Goal: Task Accomplishment & Management: Manage account settings

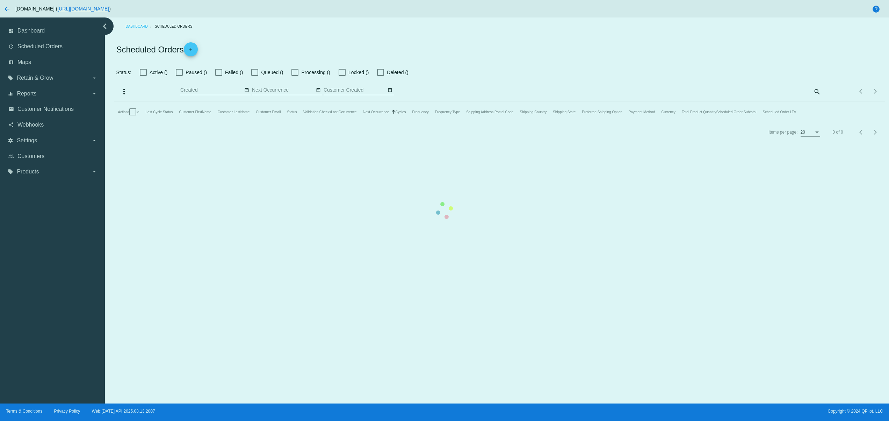
click at [462, 122] on mat-table "Actions Id Last Cycle Status Customer FirstName Customer LastName Customer Emai…" at bounding box center [499, 111] width 771 height 21
click at [383, 122] on mat-table "Actions Id Last Cycle Status Customer FirstName Customer LastName Customer Emai…" at bounding box center [499, 111] width 771 height 21
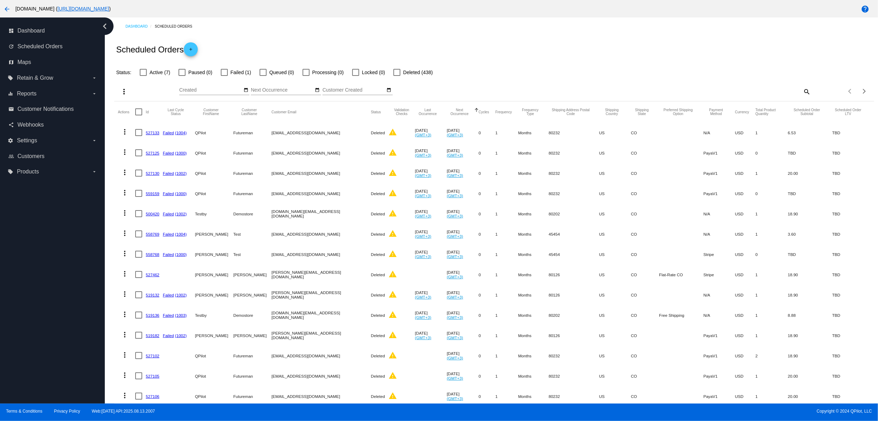
click at [270, 166] on mat-cell "Futureman" at bounding box center [252, 173] width 38 height 20
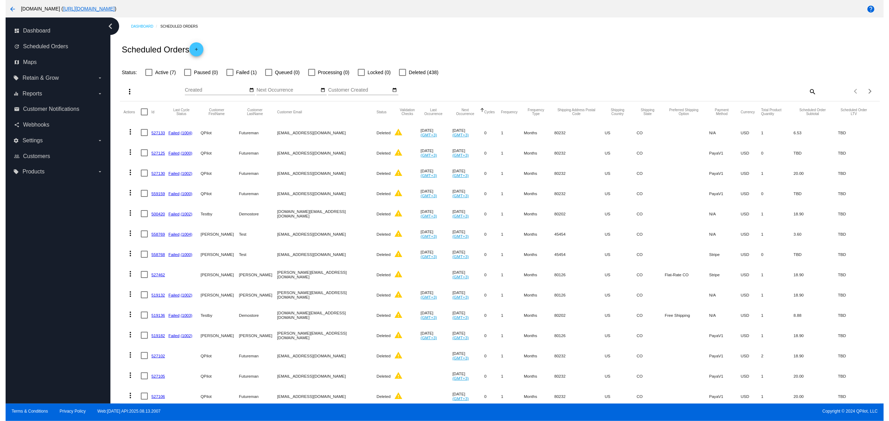
scroll to position [155, 0]
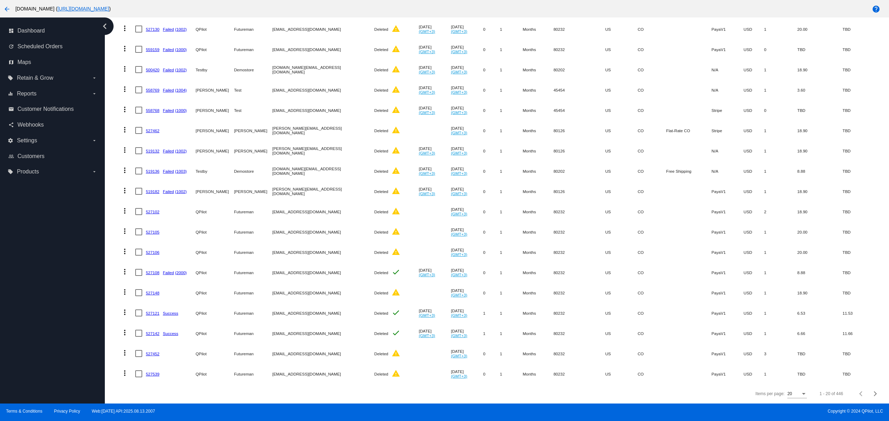
drag, startPoint x: 337, startPoint y: 260, endPoint x: 342, endPoint y: 260, distance: 4.5
click at [340, 262] on mat-row "more_vert 527108 Failed (2000) QPilot Futureman [EMAIL_ADDRESS][DOMAIN_NAME] De…" at bounding box center [500, 272] width 764 height 20
click at [291, 329] on mat-cell "[EMAIL_ADDRESS][DOMAIN_NAME]" at bounding box center [323, 333] width 102 height 20
drag, startPoint x: 266, startPoint y: 308, endPoint x: 337, endPoint y: 308, distance: 71.3
click at [337, 308] on mat-row "more_vert 527121 Success QPilot Futureman [EMAIL_ADDRESS][DOMAIN_NAME] Deleted …" at bounding box center [500, 313] width 764 height 20
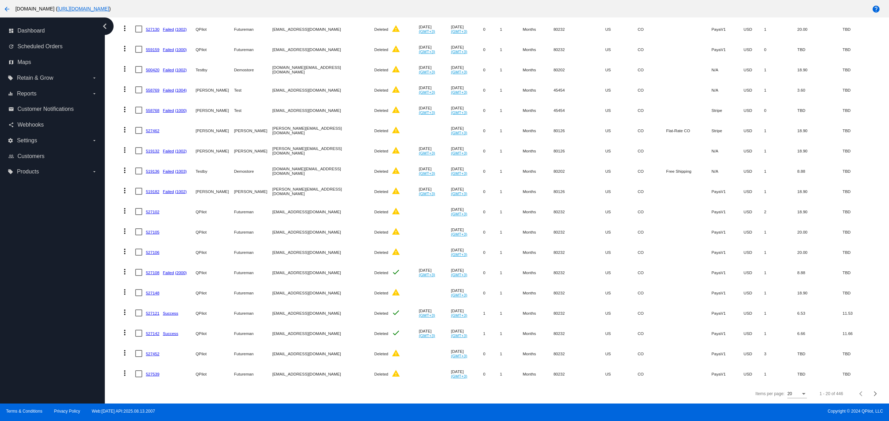
click at [282, 348] on mat-cell "[EMAIL_ADDRESS][DOMAIN_NAME]" at bounding box center [323, 353] width 102 height 20
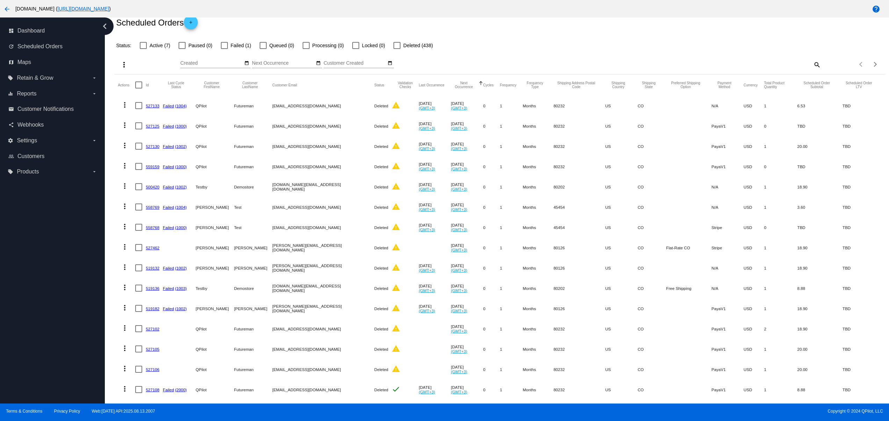
scroll to position [15, 0]
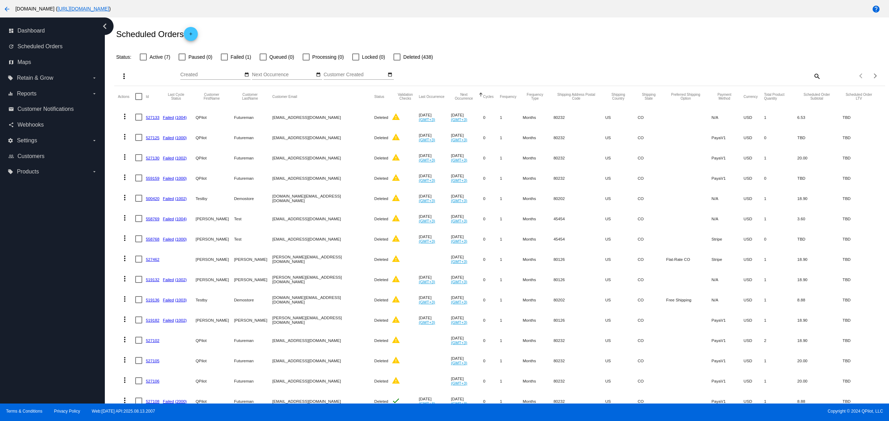
drag, startPoint x: 239, startPoint y: 239, endPoint x: 265, endPoint y: 232, distance: 26.5
click at [253, 234] on mat-cell "Test" at bounding box center [253, 239] width 38 height 20
click at [246, 71] on button "date_range" at bounding box center [246, 74] width 7 height 7
click at [241, 131] on td "14" at bounding box center [242, 129] width 12 height 10
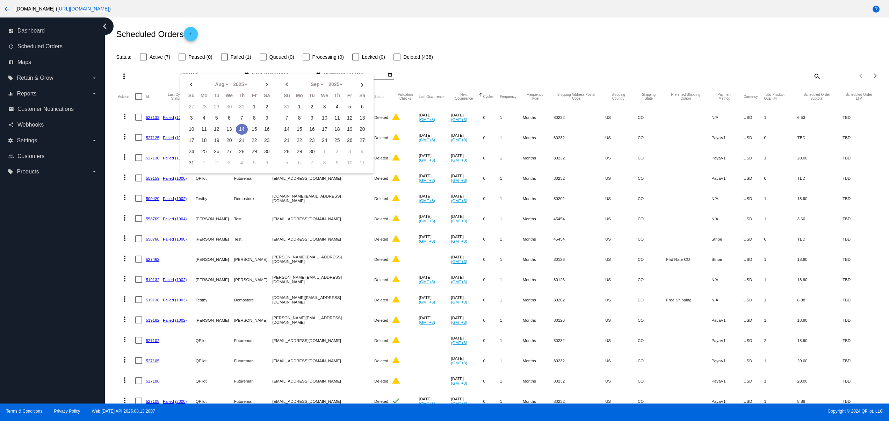
type input "[DATE] - [DATE]"
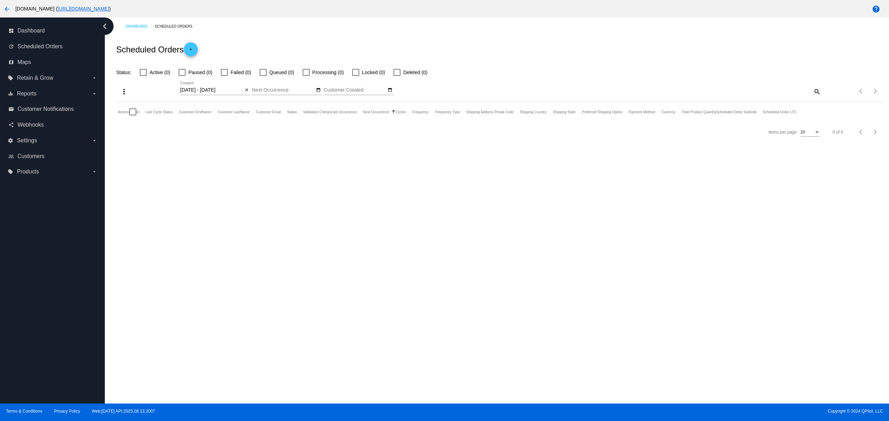
scroll to position [0, 0]
click at [245, 85] on div "[DATE] - [DATE] Aug Jan Feb Mar Apr Su" at bounding box center [215, 88] width 70 height 14
click at [244, 91] on button "close" at bounding box center [246, 90] width 7 height 7
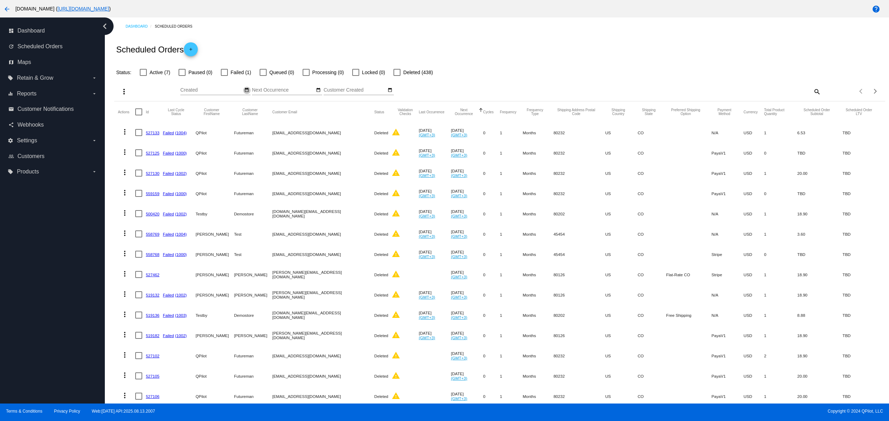
click at [245, 89] on mat-icon "date_range" at bounding box center [246, 90] width 5 height 6
click at [443, 31] on div "Dashboard Scheduled Orders" at bounding box center [505, 26] width 760 height 11
click at [10, 9] on mat-icon "arrow_back" at bounding box center [7, 9] width 8 height 8
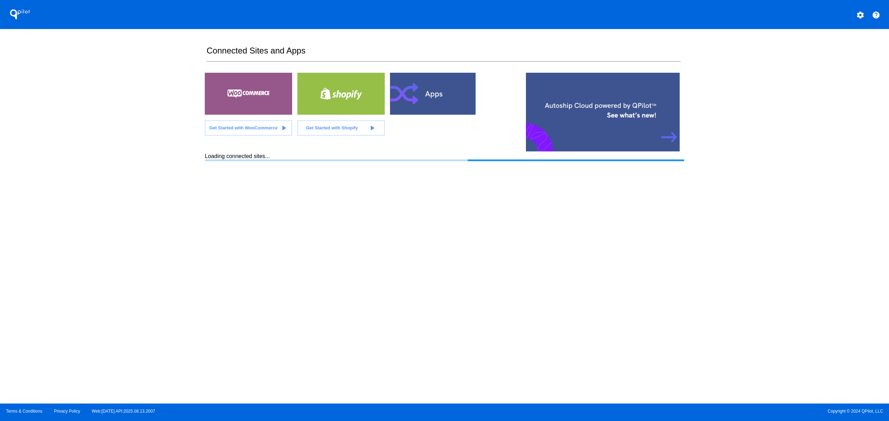
click at [119, 185] on div "QPilot settings help Connected Sites and Apps Get Started with WooCommerce play…" at bounding box center [444, 201] width 889 height 403
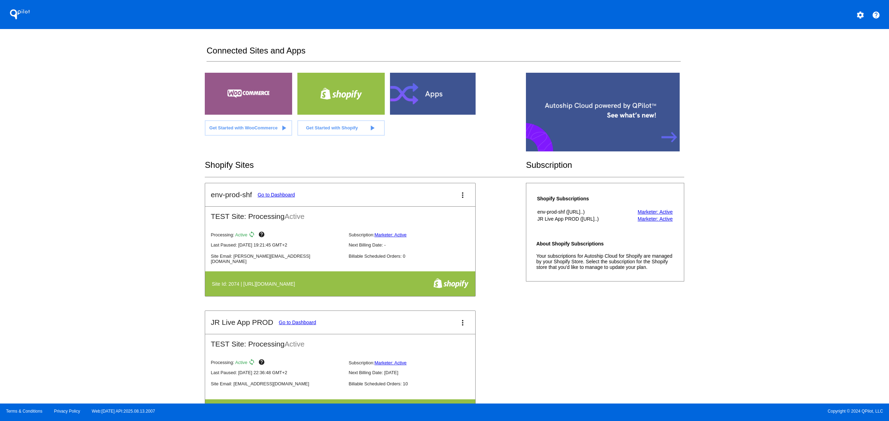
drag, startPoint x: 265, startPoint y: 283, endPoint x: 323, endPoint y: 285, distance: 58.4
click at [298, 285] on h4 "Site Id: 2074 | [URL][DOMAIN_NAME]" at bounding box center [255, 284] width 87 height 6
click at [101, 286] on div "QPilot settings help Connected Sites and Apps Get Started with WooCommerce play…" at bounding box center [444, 201] width 889 height 403
drag, startPoint x: 324, startPoint y: 284, endPoint x: 232, endPoint y: 284, distance: 91.9
click at [232, 284] on th "Site Id: 2074 | [URL][DOMAIN_NAME]" at bounding box center [302, 284] width 182 height 12
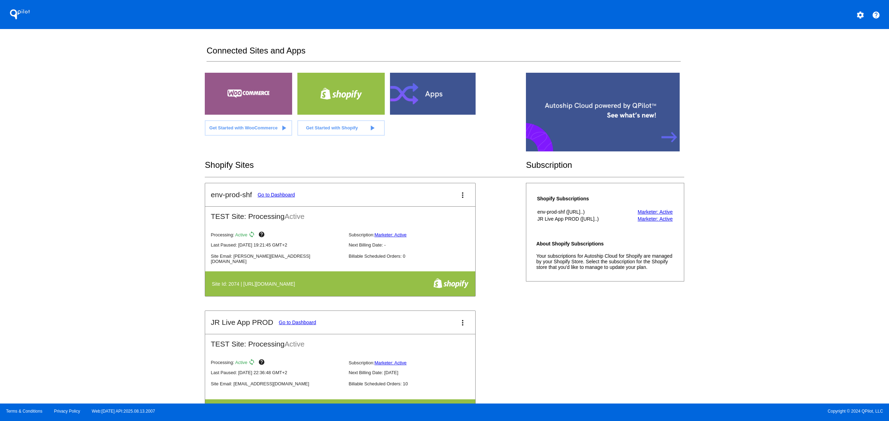
click at [141, 296] on div "QPilot settings help Connected Sites and Apps Get Started with WooCommerce play…" at bounding box center [444, 201] width 889 height 403
click at [443, 105] on div at bounding box center [433, 94] width 87 height 42
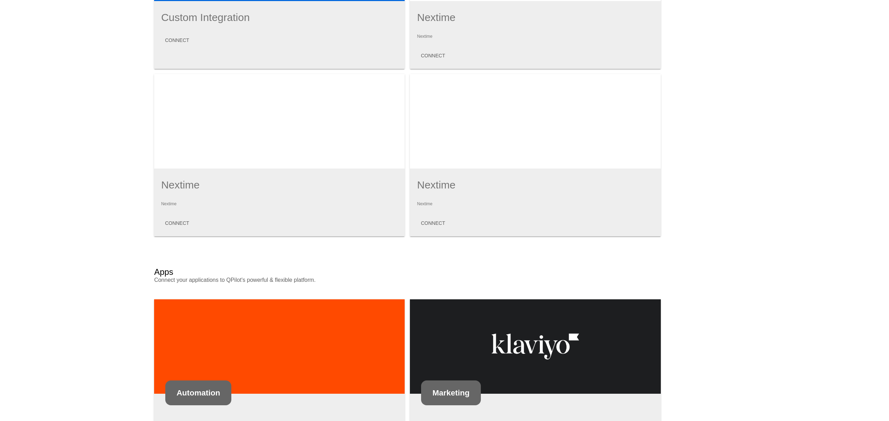
scroll to position [466, 0]
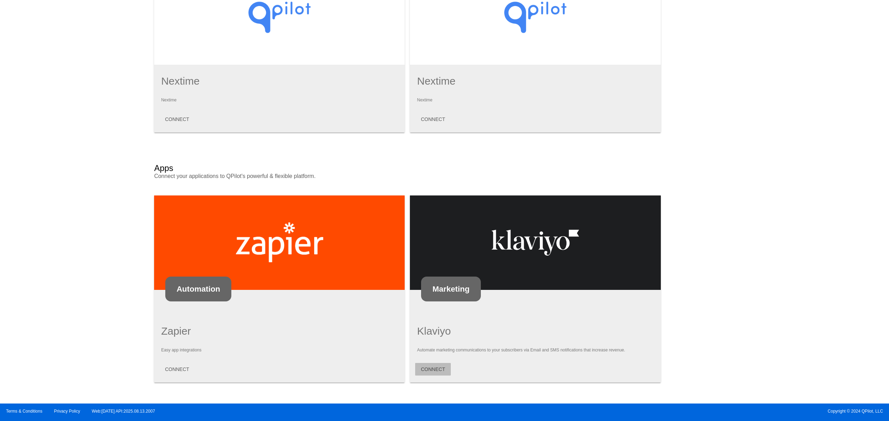
click at [428, 366] on span "CONNECT" at bounding box center [433, 369] width 24 height 6
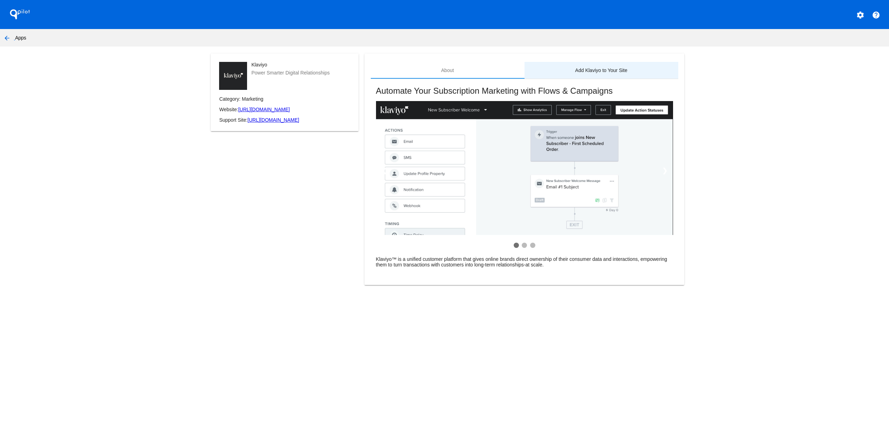
click at [624, 75] on div "Add Klaviyo to Your Site" at bounding box center [602, 70] width 154 height 17
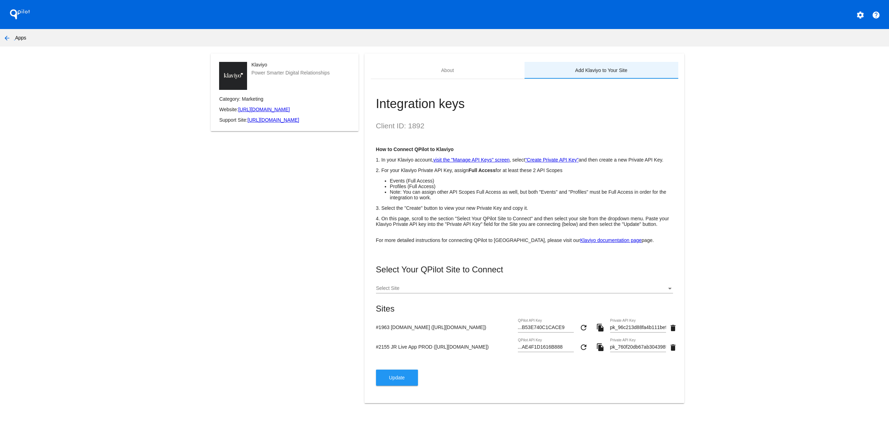
scroll to position [8, 0]
drag, startPoint x: 376, startPoint y: 349, endPoint x: 468, endPoint y: 349, distance: 91.6
click at [458, 349] on input "#2155 JR Live App PROD ([URL][DOMAIN_NAME])" at bounding box center [445, 347] width 139 height 6
click at [487, 373] on mat-card-actions "Update" at bounding box center [524, 377] width 297 height 16
drag, startPoint x: 391, startPoint y: 382, endPoint x: 371, endPoint y: 353, distance: 35.5
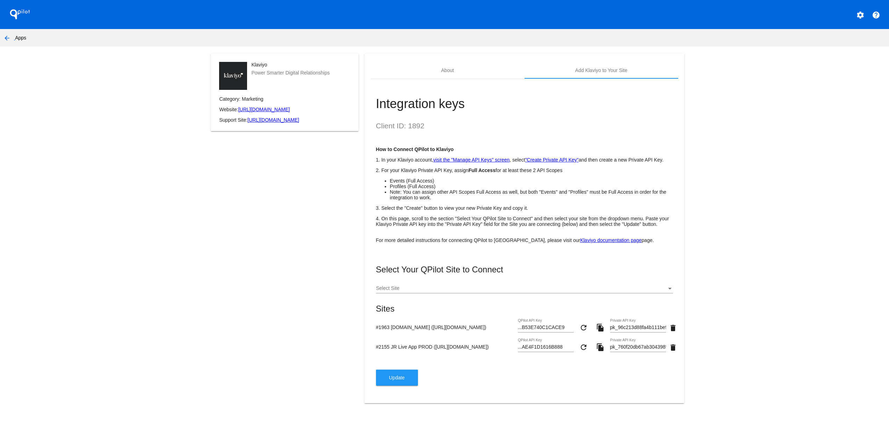
click at [376, 354] on div "Select Your QPilot Site to Connect Select Site Sites #1963 [DOMAIN_NAME] ([URL]…" at bounding box center [524, 325] width 297 height 121
drag, startPoint x: 371, startPoint y: 346, endPoint x: 469, endPoint y: 353, distance: 98.8
click at [469, 353] on div "#2155 JR Live App PROD ([URL][DOMAIN_NAME]) ...AE4F1D1616B888 QPilot API Key re…" at bounding box center [524, 348] width 297 height 20
click at [628, 382] on mat-card-actions "Update" at bounding box center [524, 377] width 297 height 16
click at [638, 350] on input "pk_760f20db67ab304398fcc158d5015a6c86" at bounding box center [638, 347] width 56 height 6
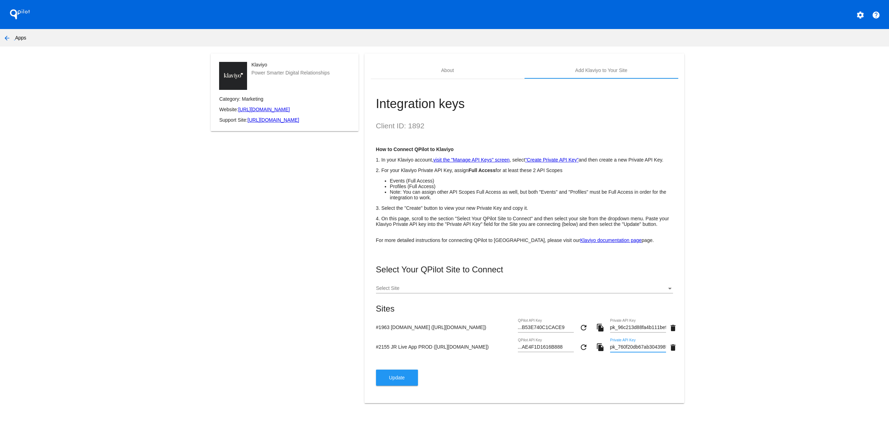
click at [638, 350] on input "pk_760f20db67ab304398fcc158d5015a6c86" at bounding box center [638, 347] width 56 height 6
paste input "pk_3d4ab5779cf5fd45ddfd1b9232a75dcfda"
type input "pk_3d4ab5779cf5fd45ddfd1b9232a75dcfda"
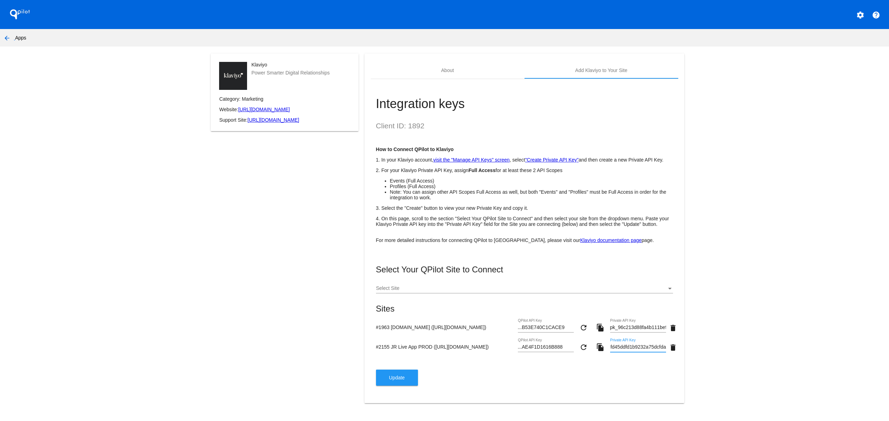
click at [396, 380] on span "Update" at bounding box center [397, 378] width 16 height 6
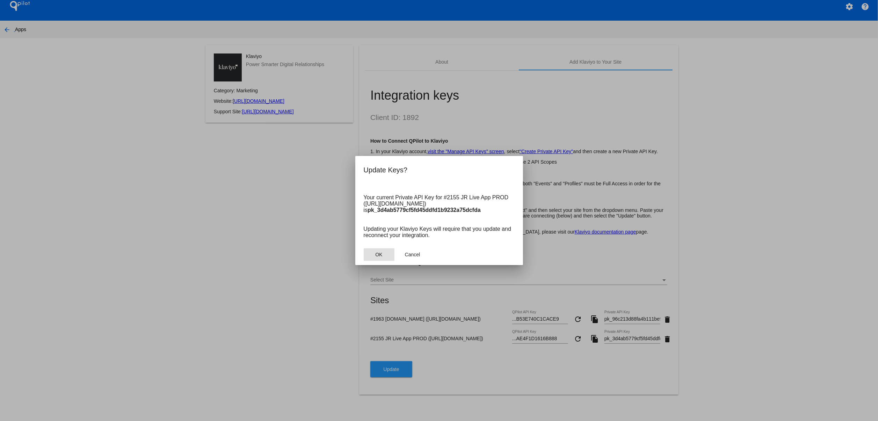
click at [383, 260] on button "OK" at bounding box center [379, 254] width 31 height 13
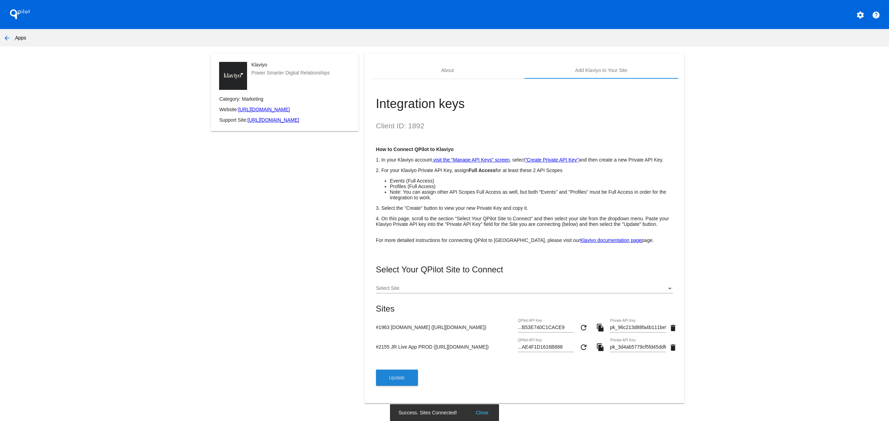
click at [284, 281] on div "Klaviyo Power Smarter Digital Relationships Category: Marketing Website: [URL][…" at bounding box center [285, 232] width 160 height 358
click at [399, 380] on span "Update" at bounding box center [397, 378] width 16 height 6
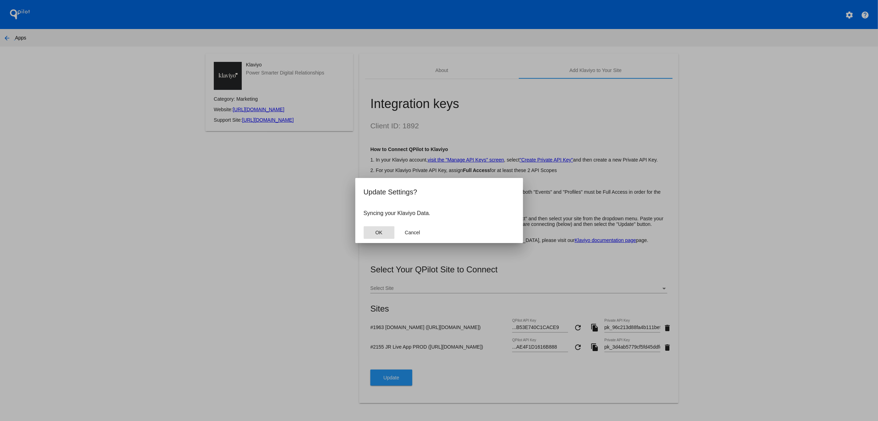
click at [373, 238] on button "OK" at bounding box center [379, 232] width 31 height 13
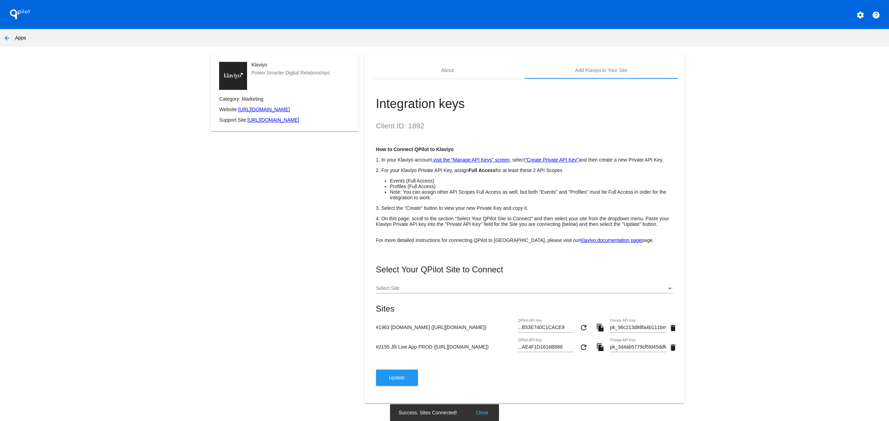
click at [322, 375] on div "Klaviyo Power Smarter Digital Relationships Category: Marketing Website: [URL][…" at bounding box center [285, 232] width 160 height 358
drag, startPoint x: 372, startPoint y: 343, endPoint x: 472, endPoint y: 340, distance: 99.7
click at [472, 340] on div "#2155 JR Live App PROD ([URL][DOMAIN_NAME]) ...AE4F1D1616B888 QPilot API Key re…" at bounding box center [524, 348] width 297 height 20
drag, startPoint x: 447, startPoint y: 347, endPoint x: 375, endPoint y: 354, distance: 71.6
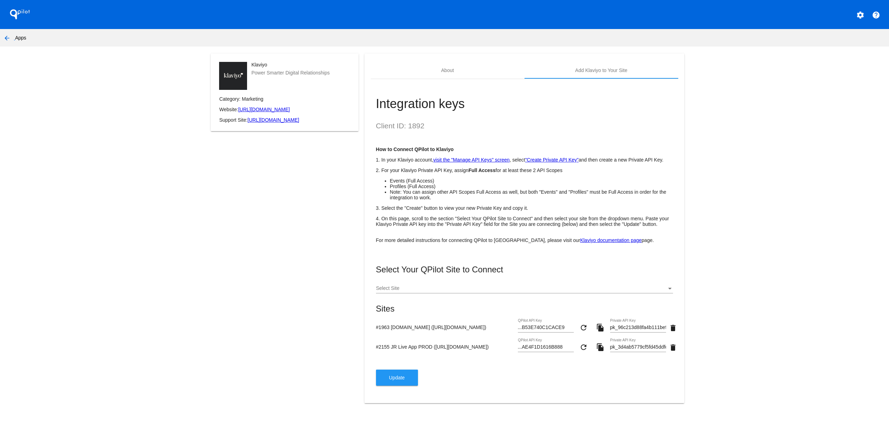
click at [376, 347] on input "#2155 JR Live App PROD ([URL][DOMAIN_NAME])" at bounding box center [445, 347] width 139 height 6
click at [459, 374] on mat-card-actions "Update" at bounding box center [524, 377] width 297 height 16
drag, startPoint x: 438, startPoint y: 352, endPoint x: 350, endPoint y: 352, distance: 88.4
click at [350, 352] on div "Klaviyo Power Smarter Digital Relationships Category: Marketing Website: [URL][…" at bounding box center [444, 232] width 479 height 358
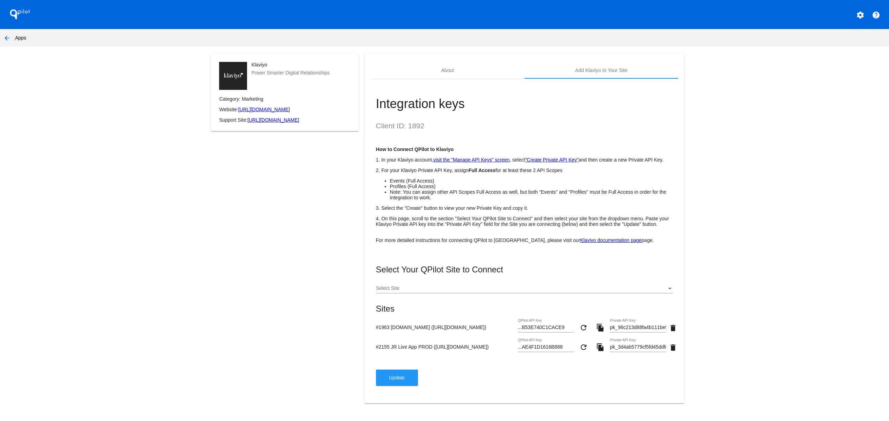
click at [0, 36] on button "arrow_back" at bounding box center [7, 38] width 14 height 14
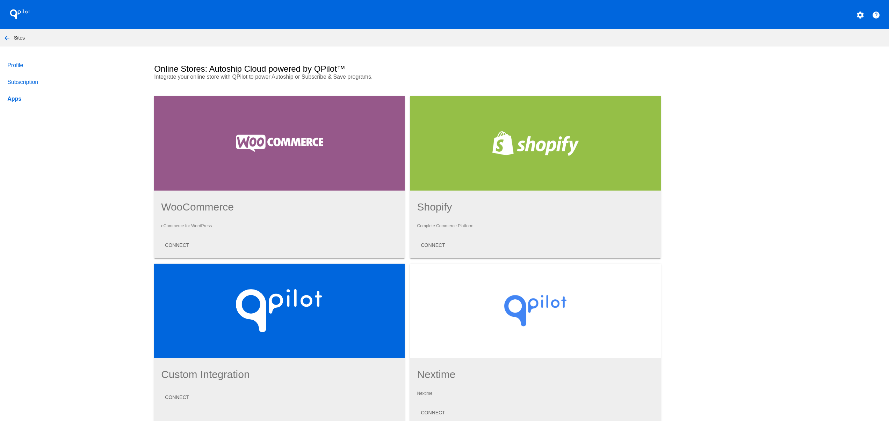
click at [9, 35] on mat-icon "arrow_back" at bounding box center [7, 38] width 8 height 8
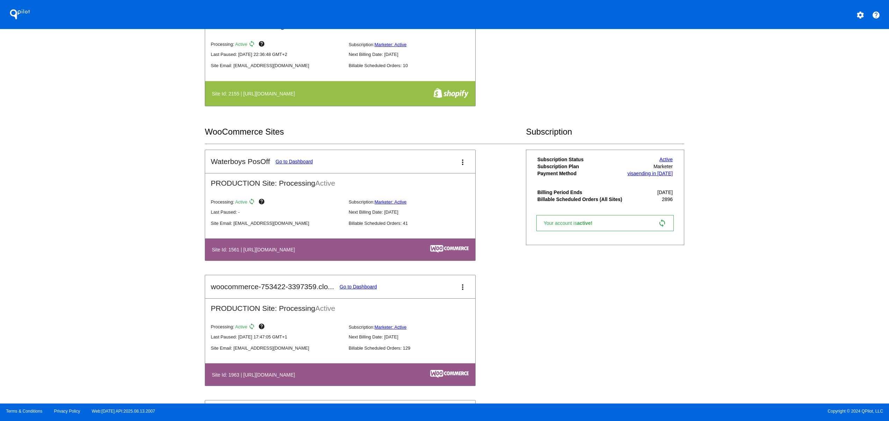
scroll to position [419, 0]
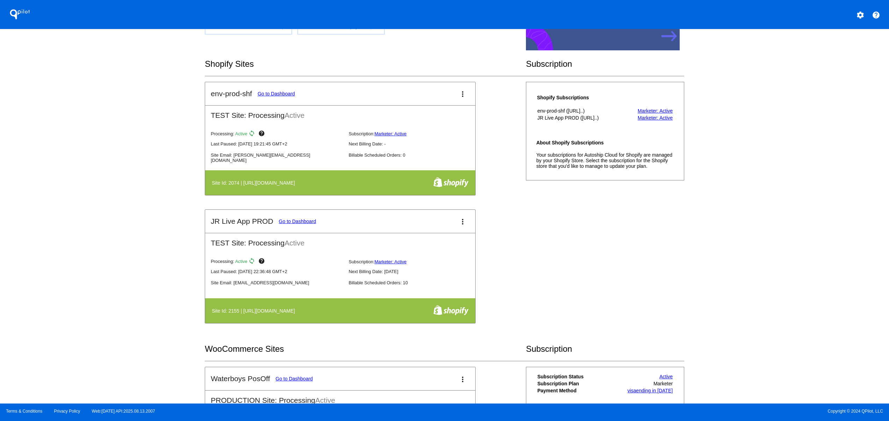
scroll to position [0, 0]
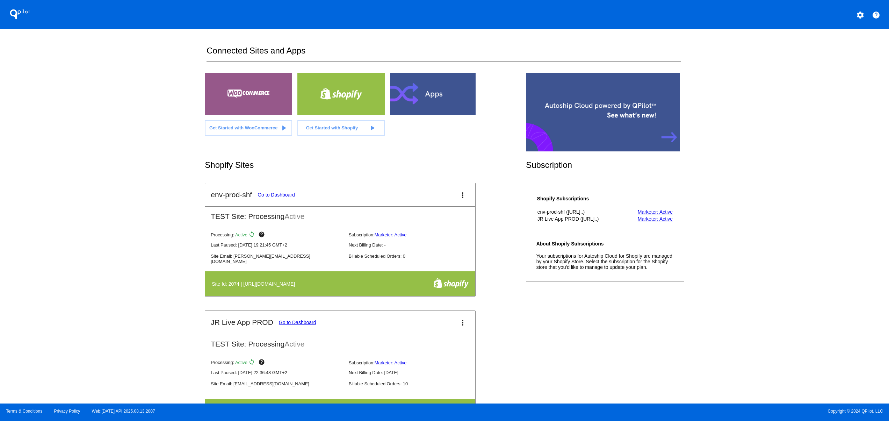
click at [298, 325] on link "Go to Dashboard" at bounding box center [297, 322] width 37 height 6
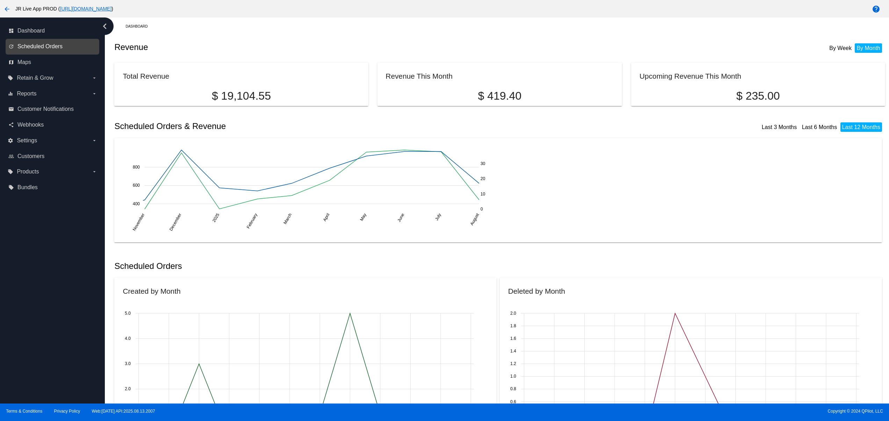
click at [59, 46] on span "Scheduled Orders" at bounding box center [39, 46] width 45 height 6
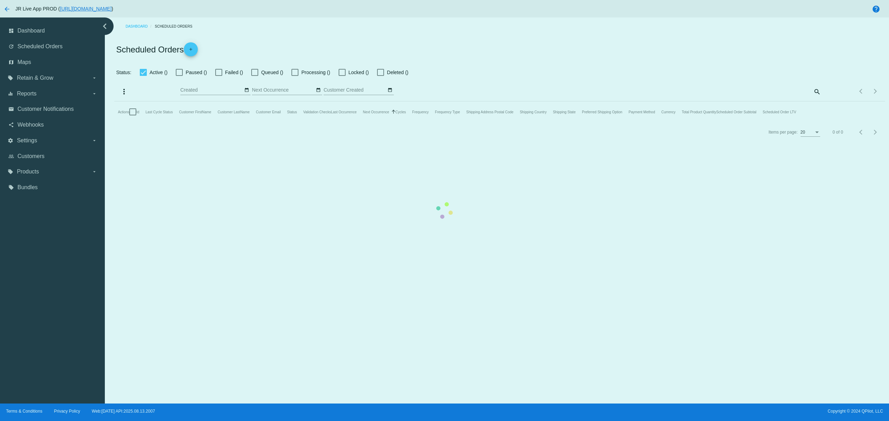
checkbox input "false"
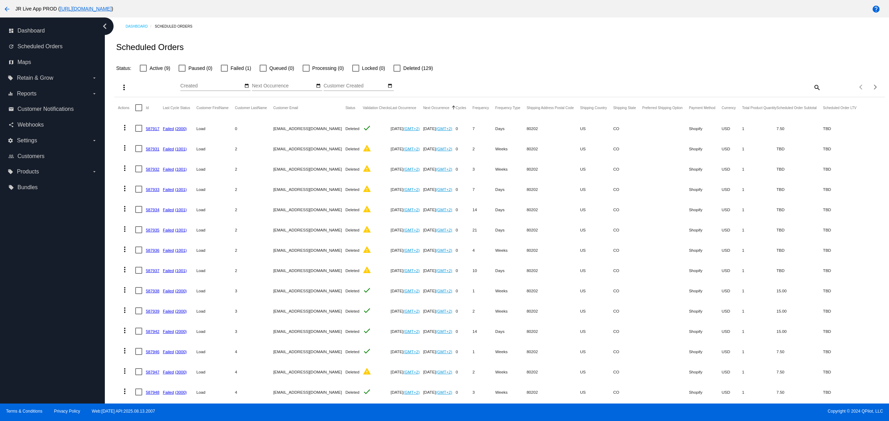
click at [237, 147] on mat-cell "2" at bounding box center [254, 148] width 38 height 20
click at [244, 85] on mat-icon "date_range" at bounding box center [246, 86] width 5 height 6
click at [241, 136] on td "14" at bounding box center [242, 140] width 12 height 10
type input "[DATE] - [DATE]"
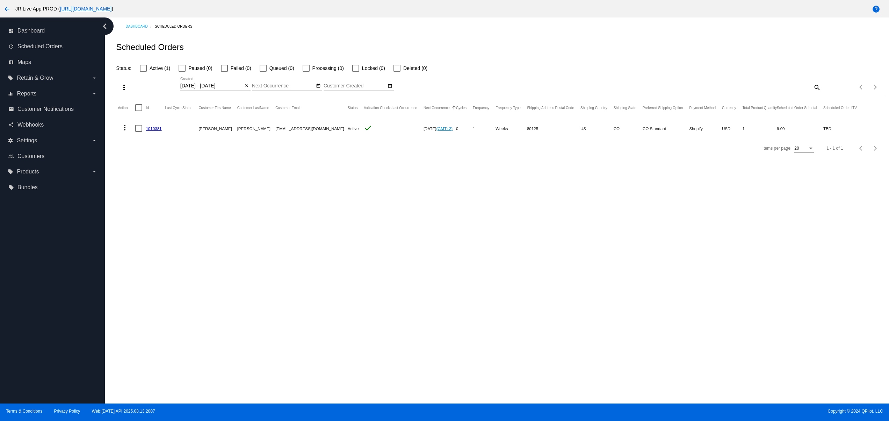
drag, startPoint x: 281, startPoint y: 129, endPoint x: 326, endPoint y: 135, distance: 45.0
click at [326, 135] on mat-row "more_vert 1010381 [PERSON_NAME] [EMAIL_ADDRESS][DOMAIN_NAME] Active check [DATE…" at bounding box center [491, 128] width 746 height 20
click at [345, 314] on div "Dashboard Scheduled Orders Scheduled Orders Status: Active (1) Paused (0) Faile…" at bounding box center [497, 210] width 784 height 386
click at [10, 6] on mat-icon "arrow_back" at bounding box center [7, 9] width 8 height 8
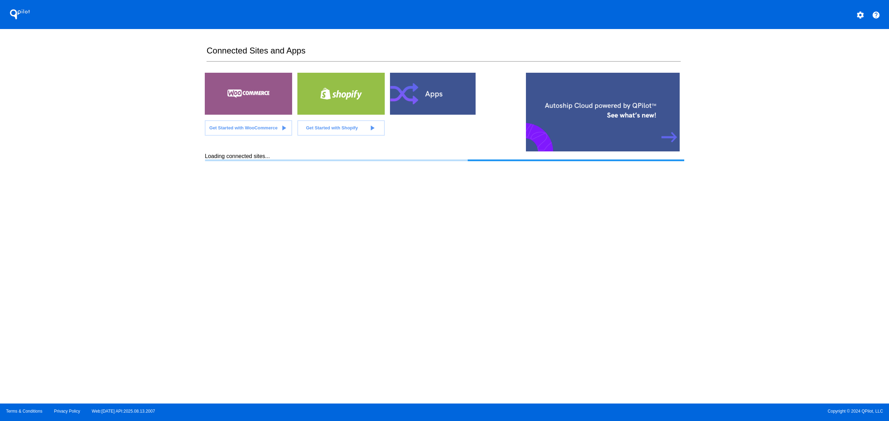
drag, startPoint x: 80, startPoint y: 166, endPoint x: 238, endPoint y: 149, distance: 158.9
click at [97, 166] on div "QPilot settings help Connected Sites and Apps Get Started with WooCommerce play…" at bounding box center [444, 201] width 889 height 403
click at [444, 87] on div at bounding box center [433, 94] width 87 height 42
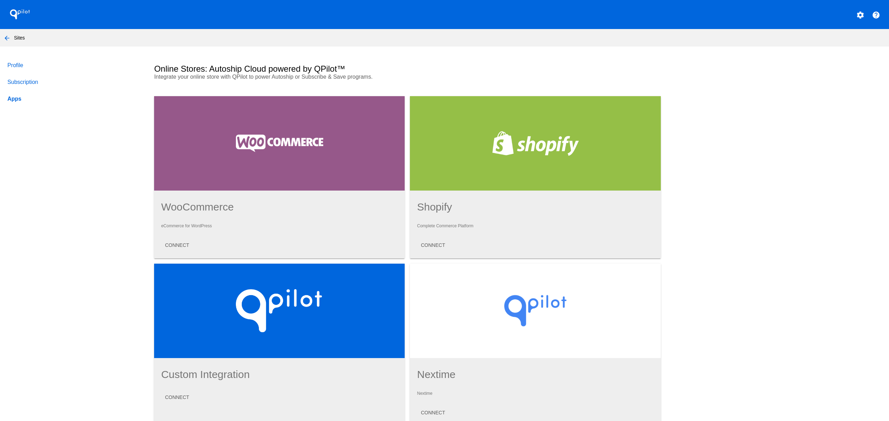
scroll to position [466, 0]
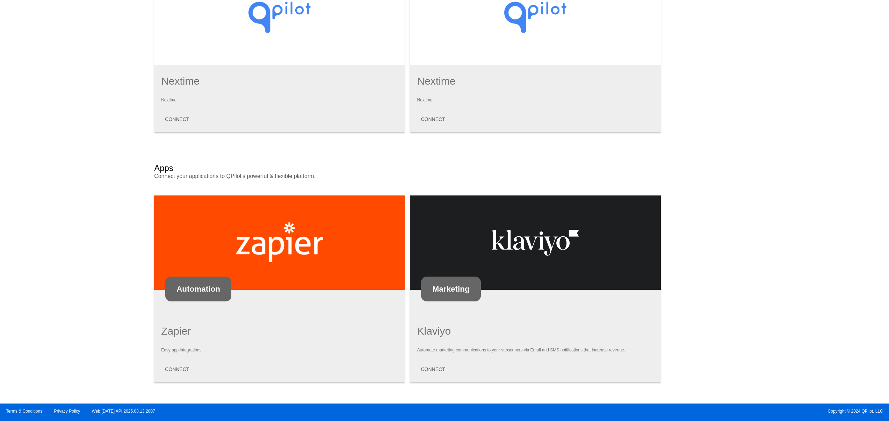
click at [431, 361] on mat-card-content "Klaviyo Automate marketing communications to your subscribers via Email and SMS…" at bounding box center [535, 350] width 237 height 50
click at [431, 365] on button "CONNECT" at bounding box center [432, 369] width 35 height 13
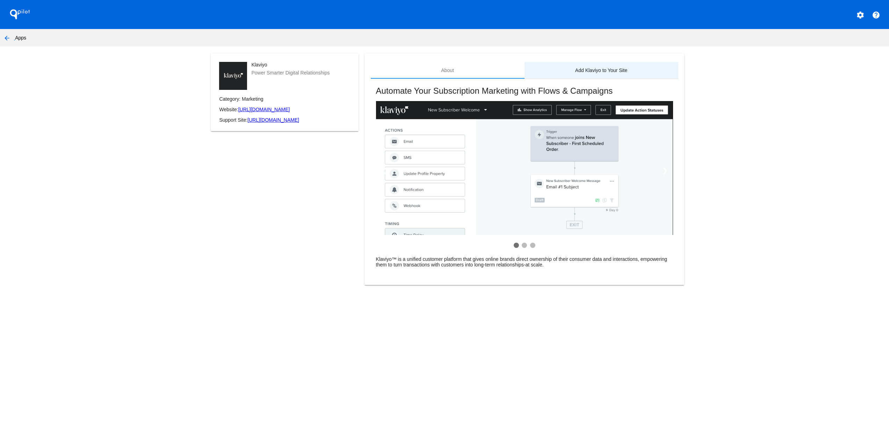
click at [604, 71] on div "Add Klaviyo to Your Site" at bounding box center [601, 70] width 52 height 6
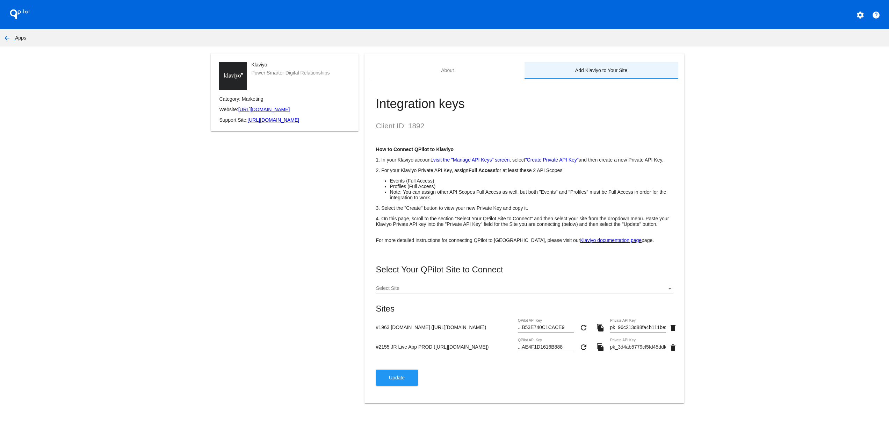
scroll to position [8, 0]
click at [398, 380] on span "Update" at bounding box center [397, 378] width 16 height 6
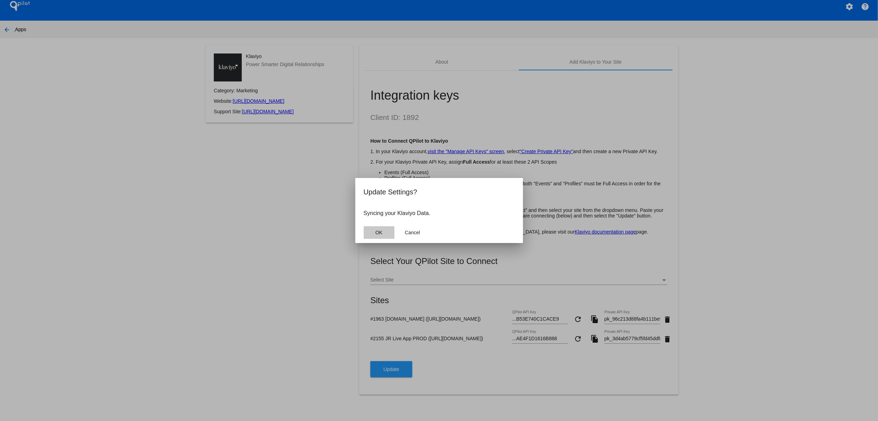
click at [371, 234] on button "OK" at bounding box center [379, 232] width 31 height 13
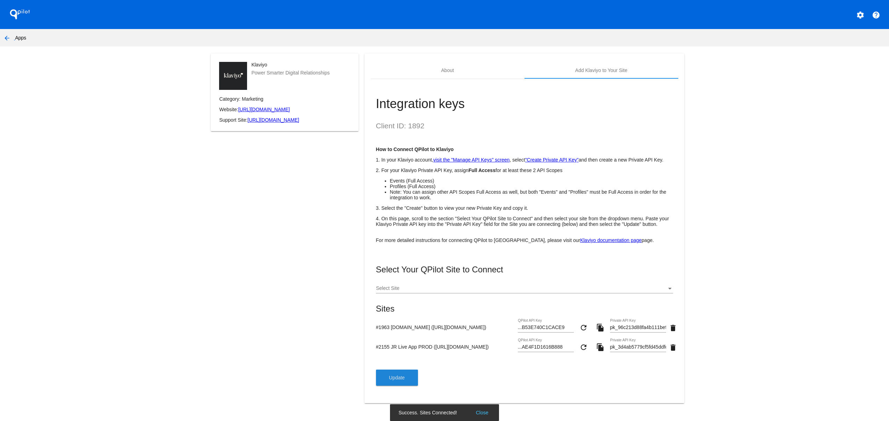
click at [208, 303] on div "Klaviyo Power Smarter Digital Relationships Category: Marketing Website: [URL][…" at bounding box center [285, 232] width 160 height 358
click at [482, 410] on button "Close" at bounding box center [482, 412] width 17 height 7
drag, startPoint x: 417, startPoint y: 338, endPoint x: 560, endPoint y: 347, distance: 143.2
click at [554, 347] on form "#1963 [DOMAIN_NAME] ([URL][DOMAIN_NAME]) ...B53E740C1CACE9 QPilot API Key refre…" at bounding box center [524, 338] width 297 height 39
click at [567, 383] on mat-card-actions "Update" at bounding box center [524, 377] width 297 height 16
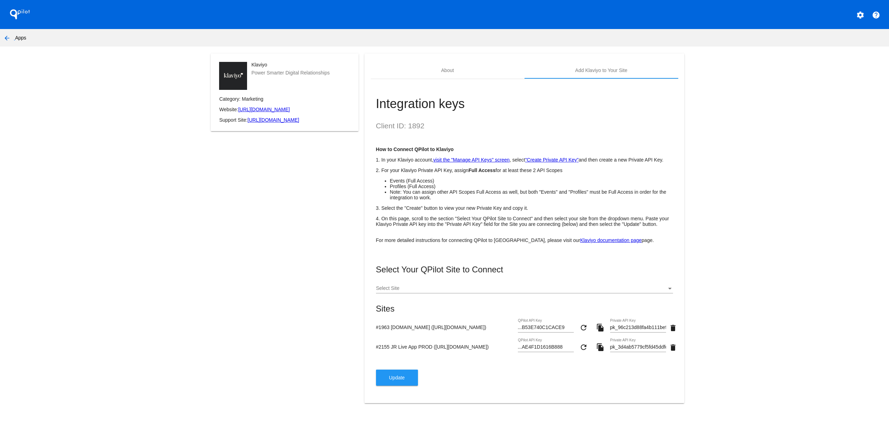
click at [390, 379] on span "Update" at bounding box center [397, 378] width 16 height 6
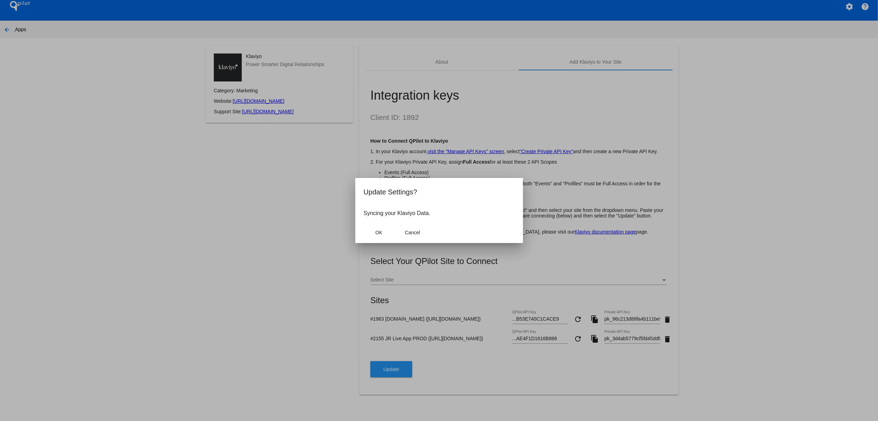
click at [353, 229] on div at bounding box center [439, 210] width 878 height 421
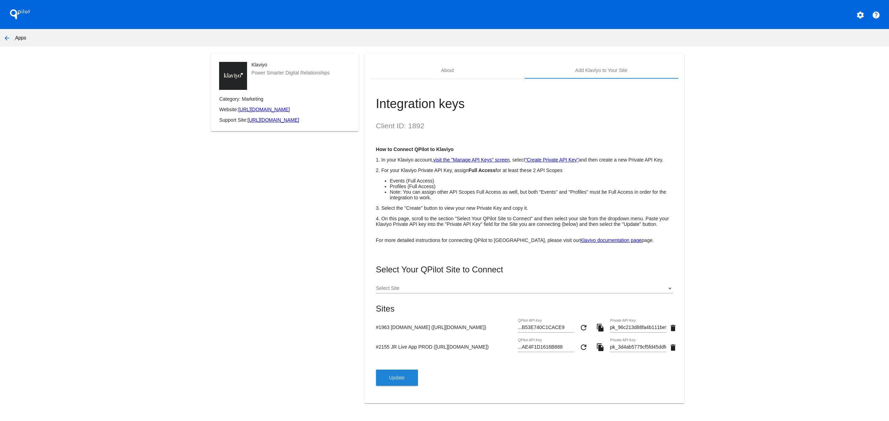
click at [386, 376] on button "Update" at bounding box center [397, 377] width 42 height 16
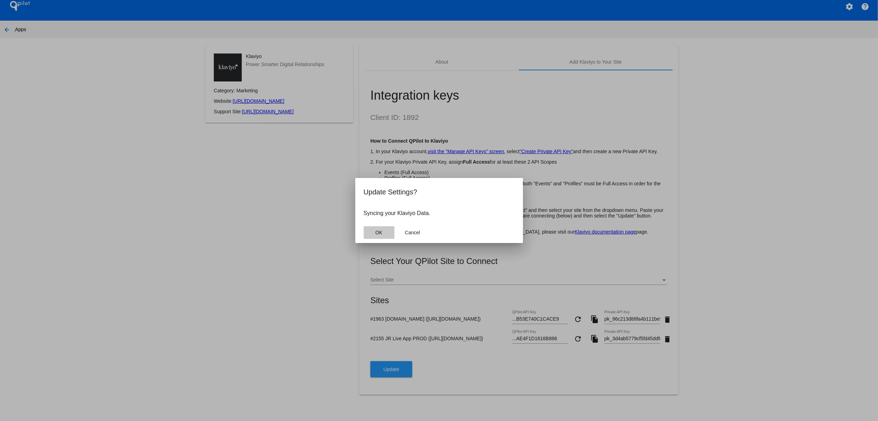
click at [380, 233] on span "OK" at bounding box center [378, 233] width 7 height 6
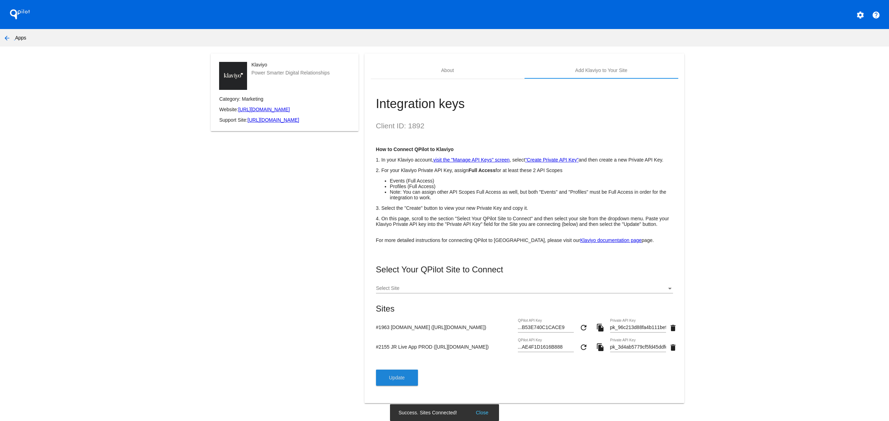
scroll to position [0, 0]
click at [311, 351] on div "Klaviyo Power Smarter Digital Relationships Category: Marketing Website: [URL][…" at bounding box center [285, 232] width 160 height 358
click at [398, 377] on div "Select Your QPilot Site to Connect Select Site Sites #1963 [DOMAIN_NAME] ([URL]…" at bounding box center [524, 325] width 297 height 121
click at [398, 386] on button "Update" at bounding box center [397, 377] width 42 height 16
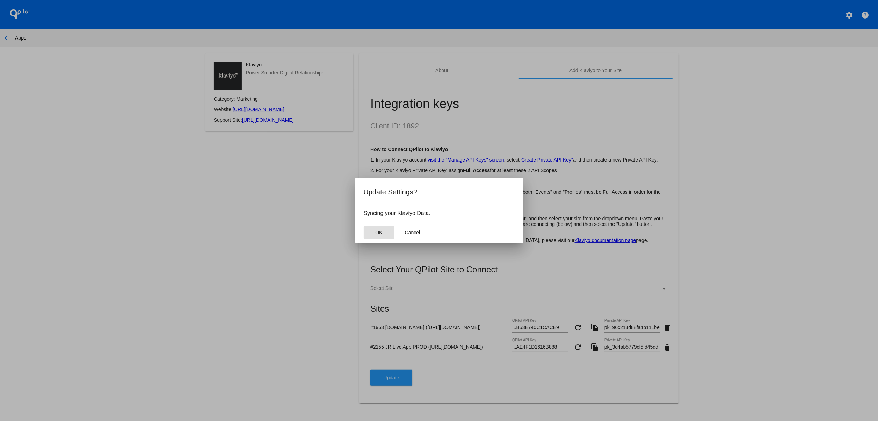
click at [379, 224] on mat-dialog-actions "OK Cancel" at bounding box center [439, 232] width 151 height 21
click at [376, 226] on button "OK" at bounding box center [379, 232] width 31 height 13
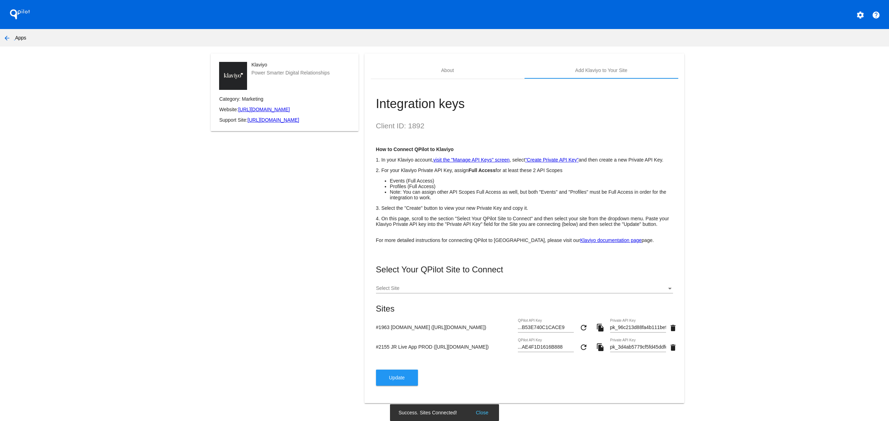
click at [263, 277] on div "Klaviyo Power Smarter Digital Relationships Category: Marketing Website: [URL][…" at bounding box center [285, 232] width 160 height 358
